Goal: Register for event/course

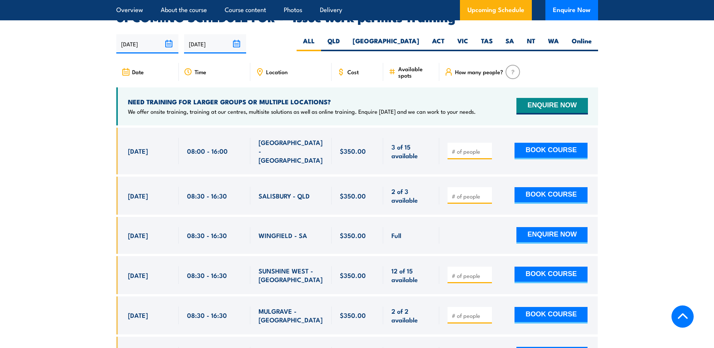
scroll to position [1242, 0]
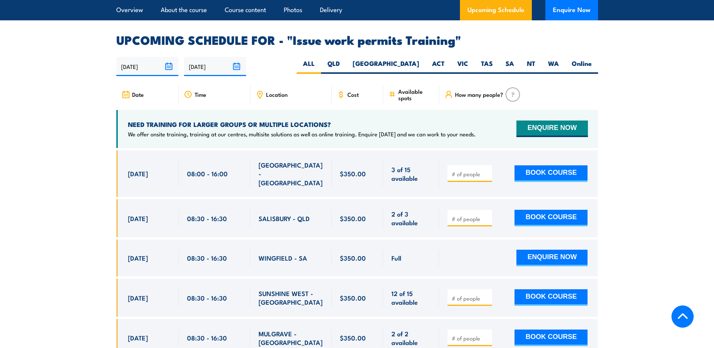
click at [384, 199] on div "2 of 3 available" at bounding box center [411, 218] width 56 height 38
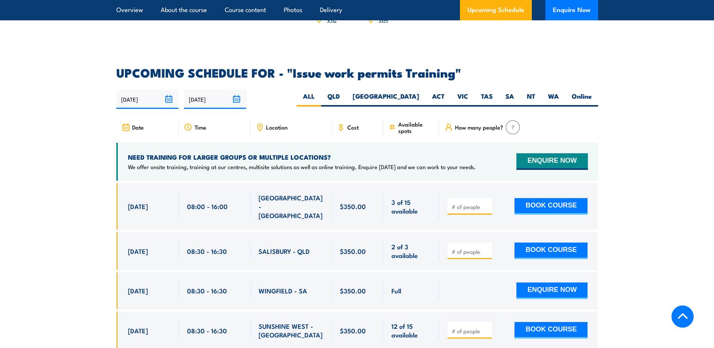
scroll to position [1205, 0]
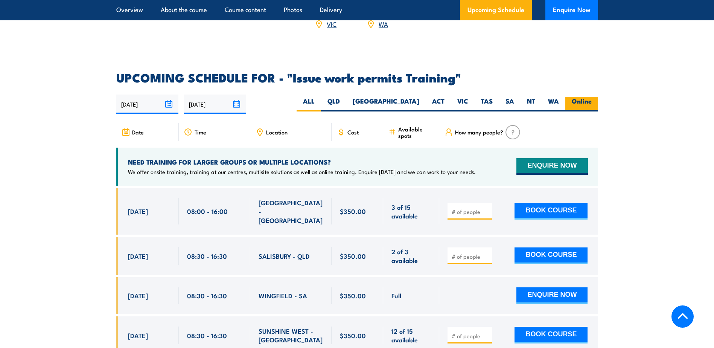
click at [576, 97] on label "Online" at bounding box center [581, 104] width 33 height 15
click at [592, 97] on input "Online" at bounding box center [594, 99] width 5 height 5
radio input "true"
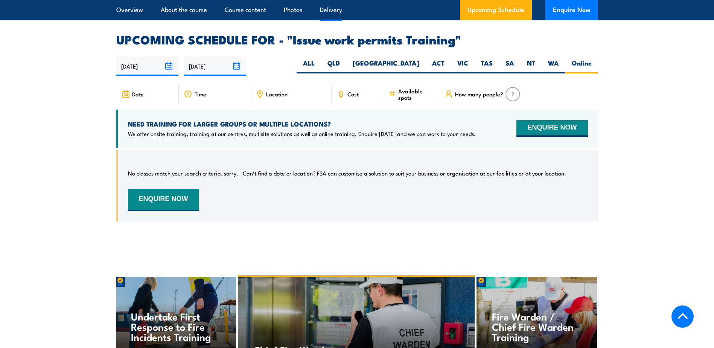
scroll to position [1265, 0]
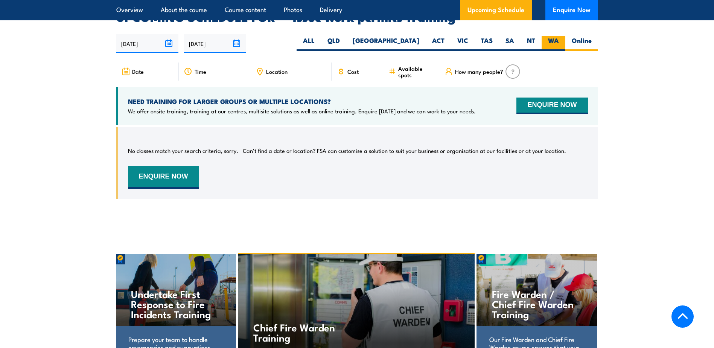
click at [554, 36] on label "WA" at bounding box center [554, 43] width 24 height 15
click at [559, 36] on input "WA" at bounding box center [561, 38] width 5 height 5
radio input "true"
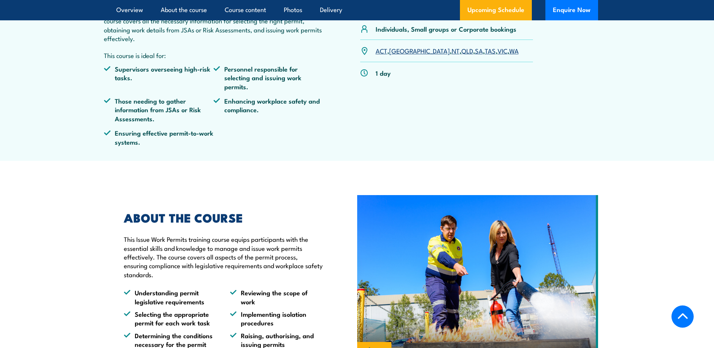
scroll to position [136, 0]
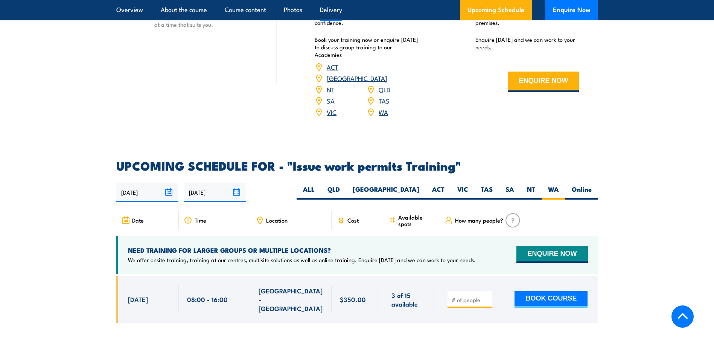
scroll to position [1152, 0]
